Goal: Information Seeking & Learning: Learn about a topic

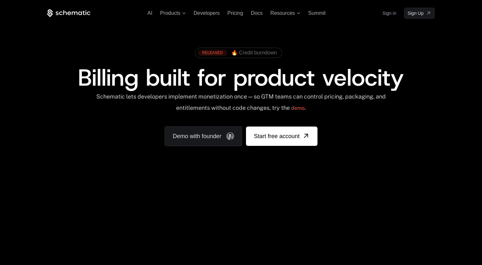
click at [386, 15] on link "Sign in" at bounding box center [389, 13] width 14 height 10
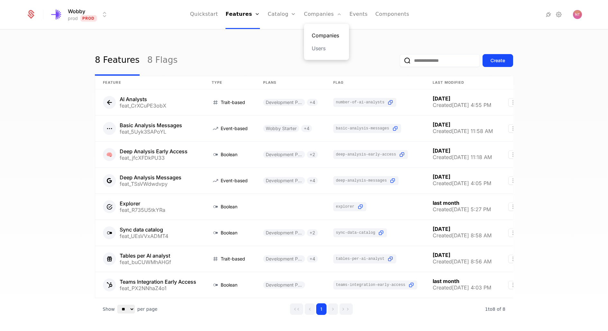
click at [321, 35] on link "Companies" at bounding box center [327, 36] width 30 height 8
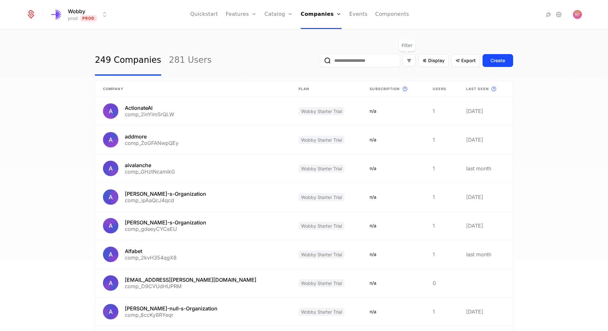
click at [388, 58] on input "email" at bounding box center [360, 60] width 80 height 13
type input "********"
click at [320, 62] on button "submit" at bounding box center [320, 62] width 0 height 0
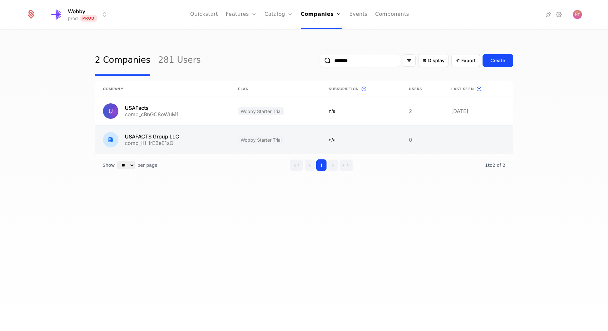
click at [136, 136] on link at bounding box center [162, 140] width 135 height 28
